Goal: Register for event/course

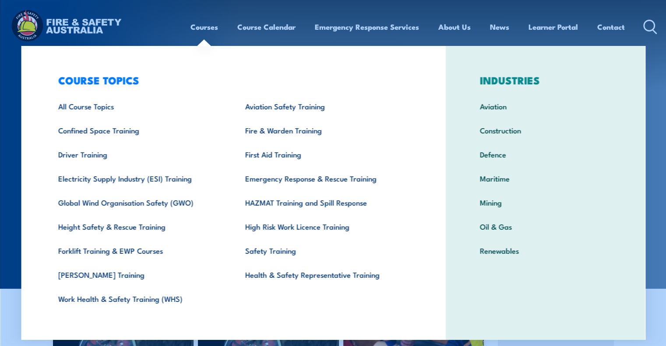
click at [284, 132] on link "Fire & Warden Training" at bounding box center [324, 130] width 187 height 24
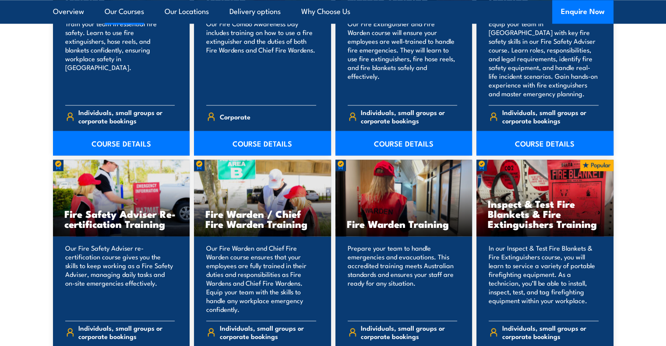
scroll to position [1071, 0]
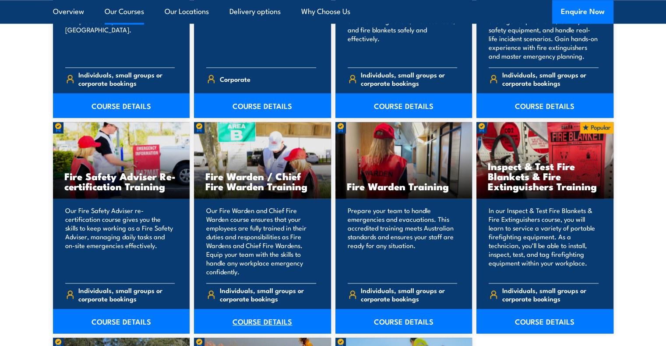
click at [254, 316] on link "COURSE DETAILS" at bounding box center [262, 321] width 137 height 25
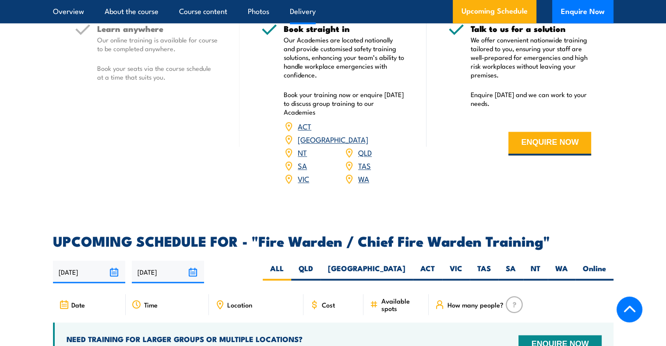
scroll to position [1379, 0]
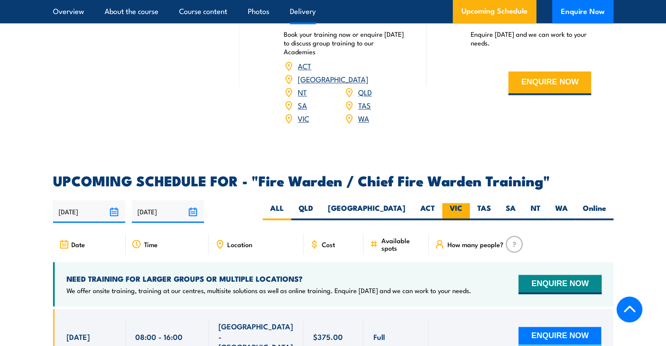
click at [456, 204] on label "VIC" at bounding box center [456, 211] width 28 height 17
click at [462, 204] on input "VIC" at bounding box center [465, 206] width 6 height 6
radio input "true"
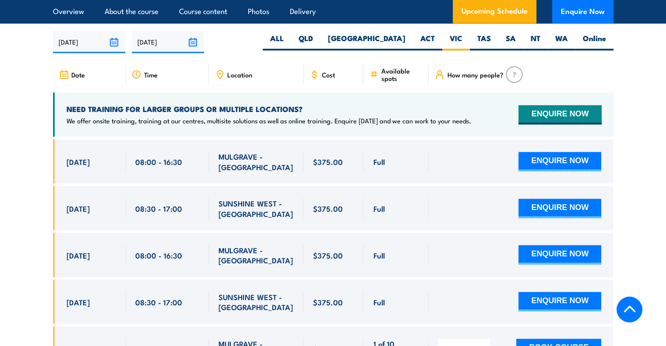
scroll to position [1550, 0]
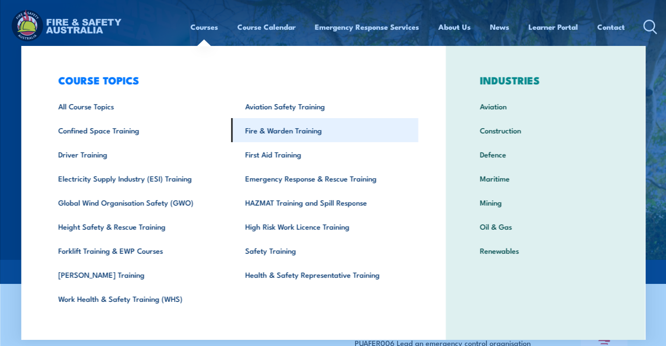
click at [285, 133] on link "Fire & Warden Training" at bounding box center [324, 130] width 187 height 24
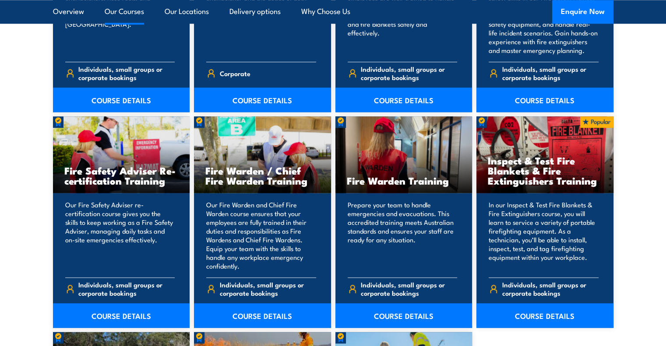
scroll to position [1094, 0]
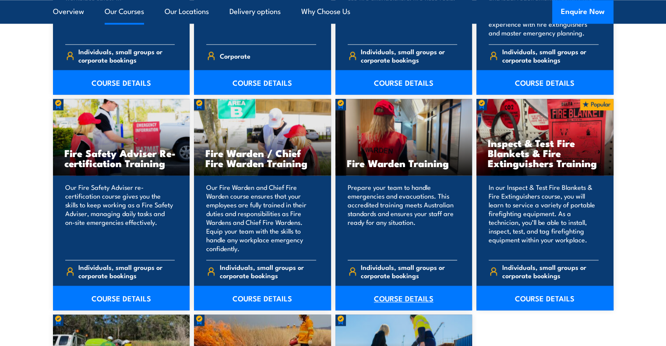
click at [399, 298] on link "COURSE DETAILS" at bounding box center [403, 298] width 137 height 25
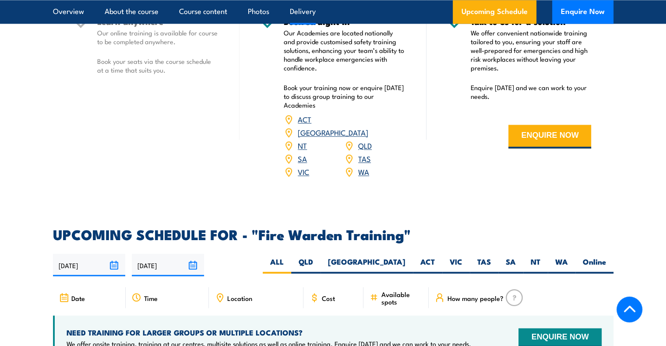
scroll to position [1509, 0]
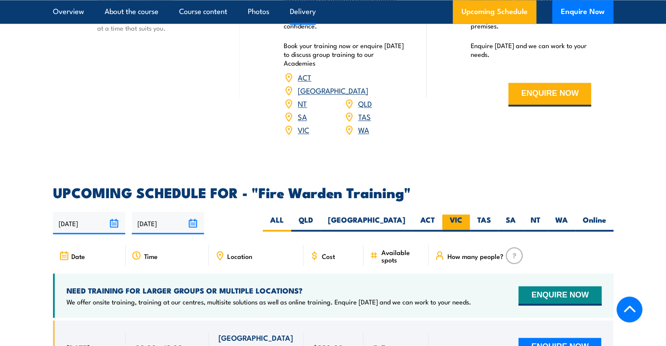
click at [457, 214] on label "VIC" at bounding box center [456, 222] width 28 height 17
click at [462, 214] on input "VIC" at bounding box center [465, 217] width 6 height 6
radio input "true"
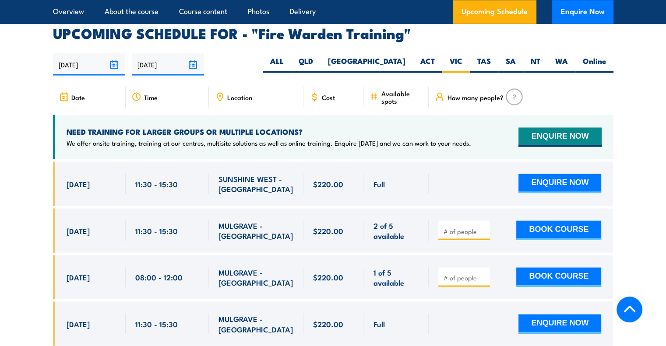
scroll to position [1628, 0]
